Goal: Information Seeking & Learning: Learn about a topic

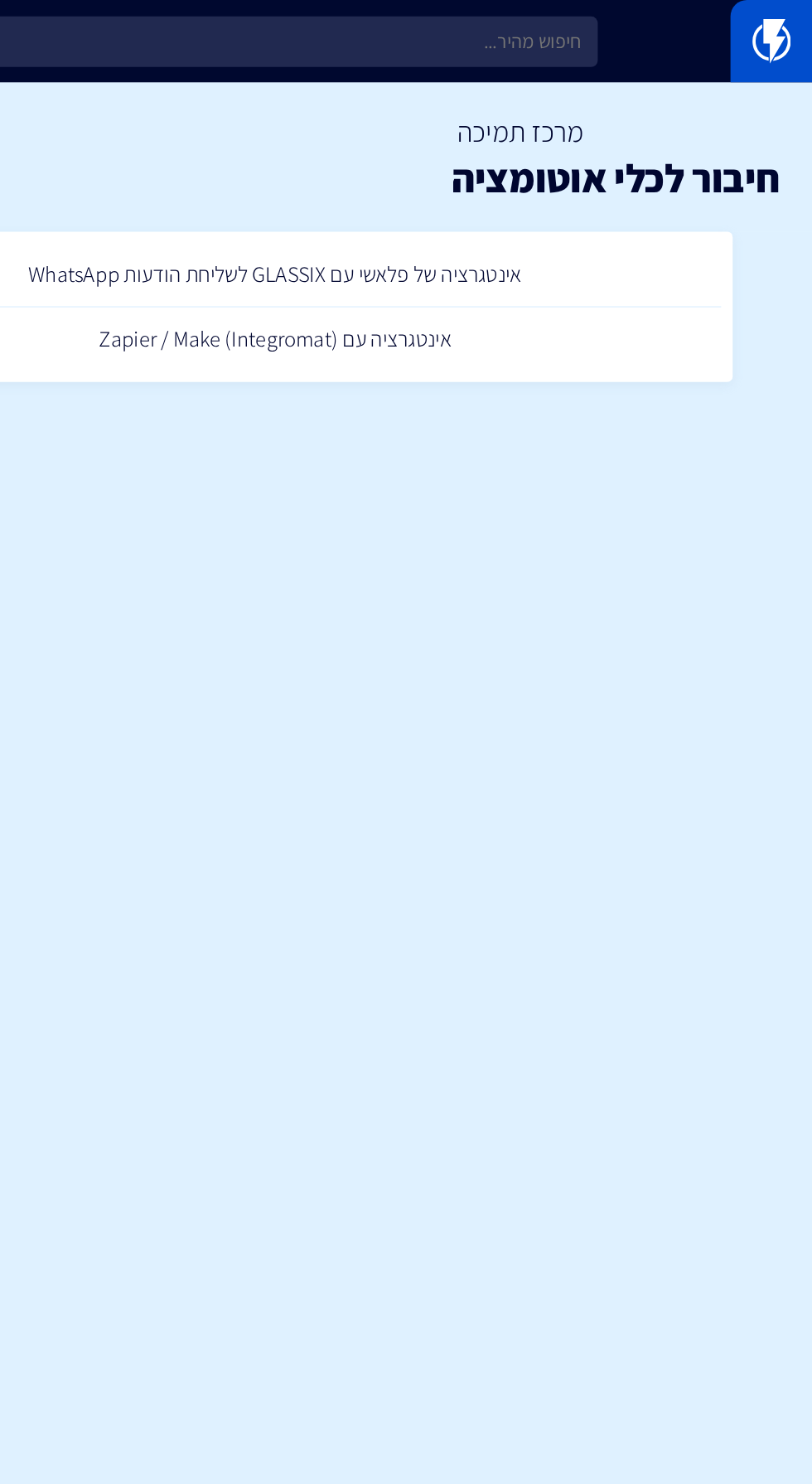
click at [753, 46] on link at bounding box center [781, 31] width 62 height 62
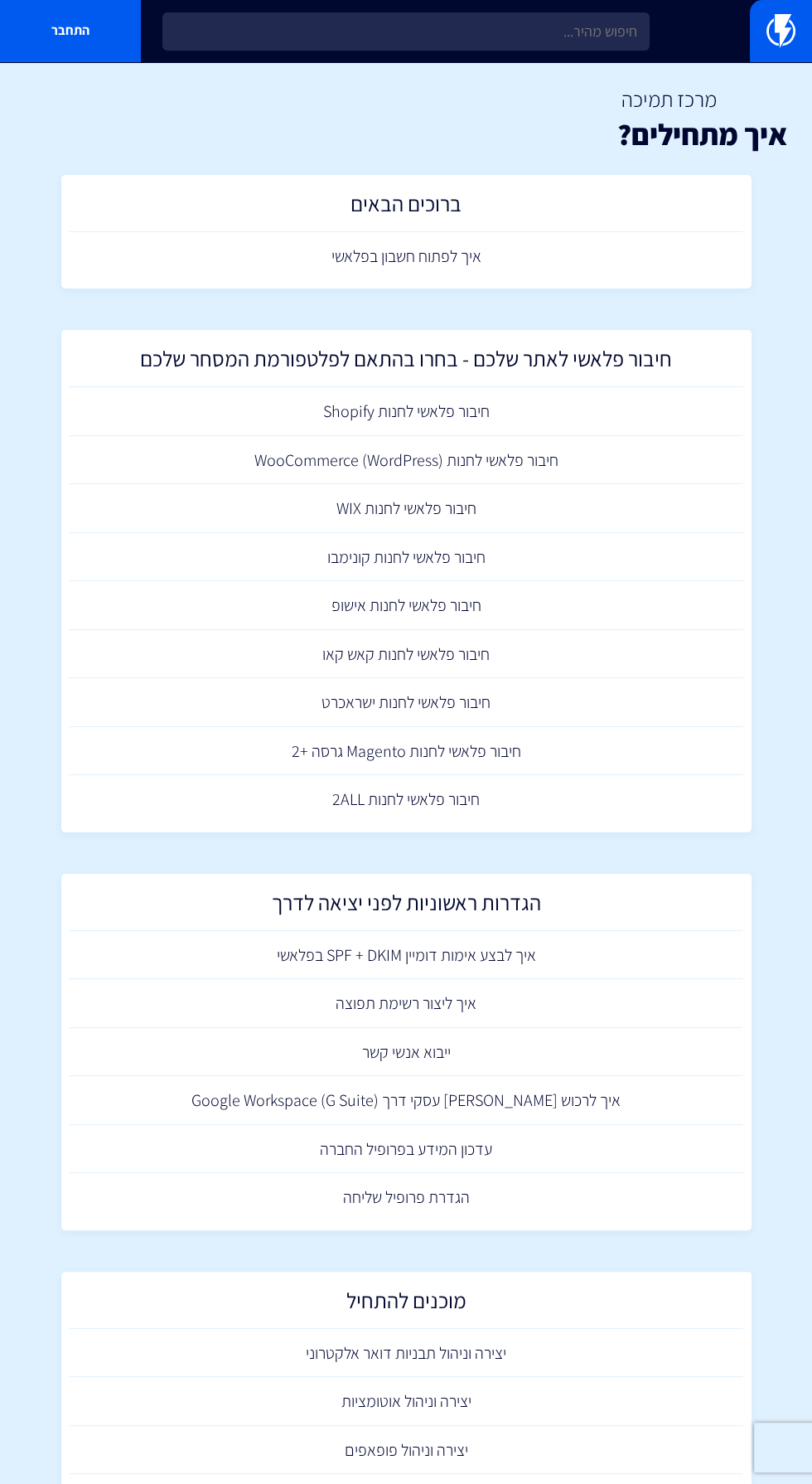
scroll to position [19, 0]
